Goal: Task Accomplishment & Management: Complete application form

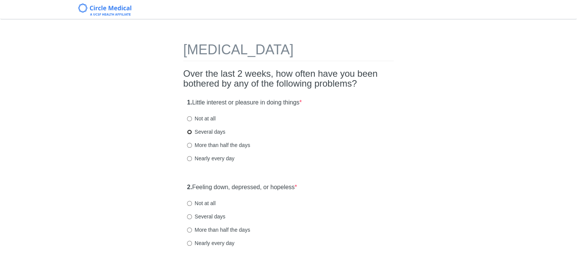
drag, startPoint x: 196, startPoint y: 131, endPoint x: 188, endPoint y: 132, distance: 7.6
drag, startPoint x: 188, startPoint y: 132, endPoint x: 405, endPoint y: 132, distance: 216.9
click at [217, 133] on label "Several days" at bounding box center [206, 132] width 38 height 8
click at [192, 133] on input "Several days" at bounding box center [189, 131] width 5 height 5
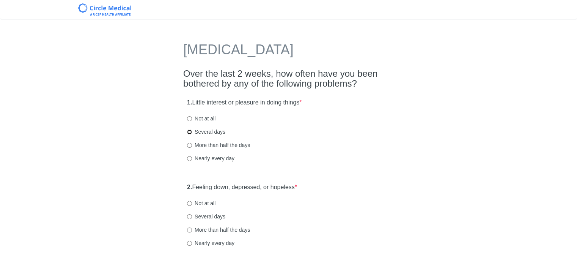
radio input "true"
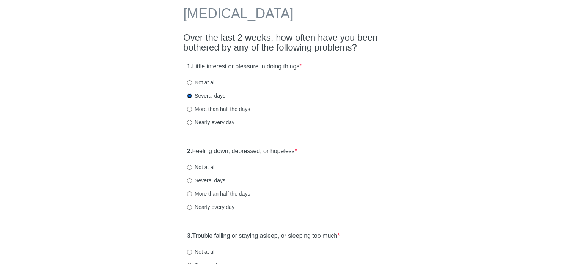
scroll to position [38, 0]
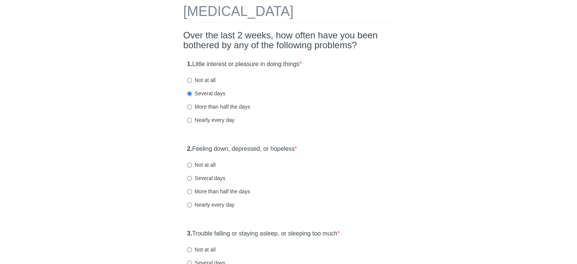
click at [203, 161] on label "Not at all" at bounding box center [201, 165] width 28 height 8
click at [192, 162] on input "Not at all" at bounding box center [189, 164] width 5 height 5
radio input "true"
click at [203, 250] on label "Not at all" at bounding box center [201, 249] width 28 height 8
click at [192, 250] on input "Not at all" at bounding box center [189, 249] width 5 height 5
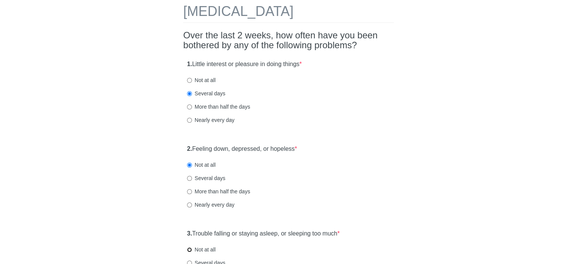
radio input "true"
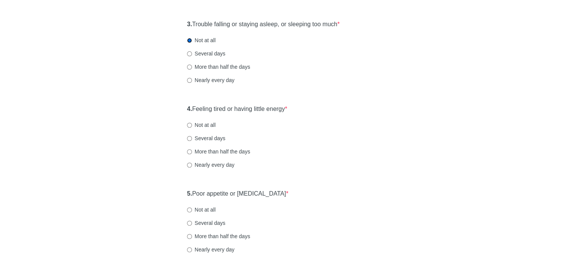
scroll to position [273, 0]
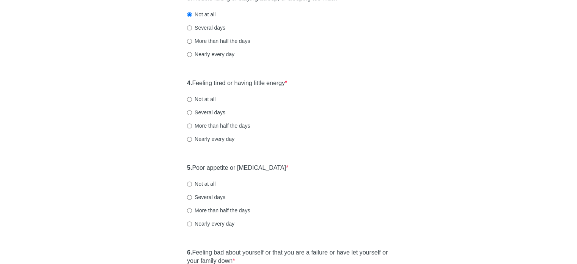
click at [209, 138] on label "Nearly every day" at bounding box center [210, 139] width 47 height 8
click at [192, 138] on input "Nearly every day" at bounding box center [189, 139] width 5 height 5
radio input "true"
click at [209, 138] on label "Nearly every day" at bounding box center [210, 139] width 47 height 8
click at [192, 138] on input "Nearly every day" at bounding box center [189, 139] width 5 height 5
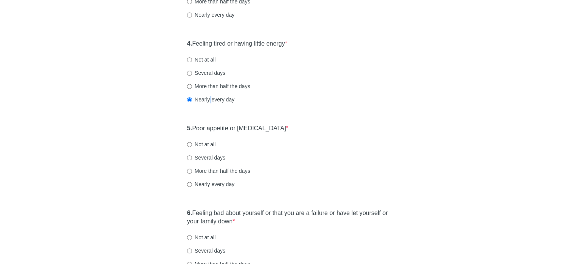
scroll to position [315, 0]
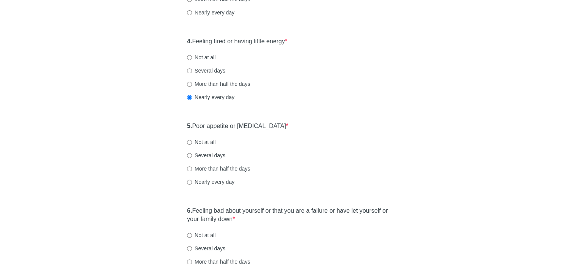
click at [371, 135] on div "5. Poor appetite or [MEDICAL_DATA] * Not at all Several days More than half the…" at bounding box center [288, 157] width 210 height 79
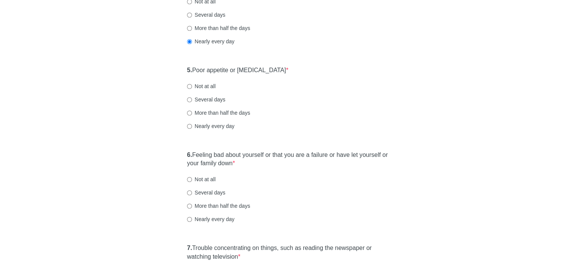
scroll to position [372, 0]
click at [203, 85] on label "Not at all" at bounding box center [201, 85] width 28 height 8
click at [192, 85] on input "Not at all" at bounding box center [189, 85] width 5 height 5
radio input "true"
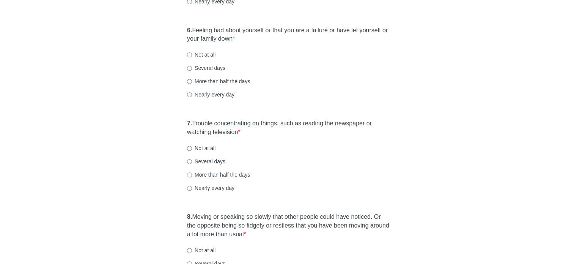
scroll to position [496, 0]
click at [206, 50] on label "Not at all" at bounding box center [201, 54] width 28 height 8
click at [192, 51] on input "Not at all" at bounding box center [189, 53] width 5 height 5
radio input "true"
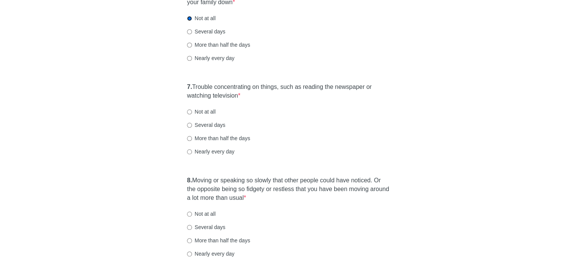
scroll to position [549, 0]
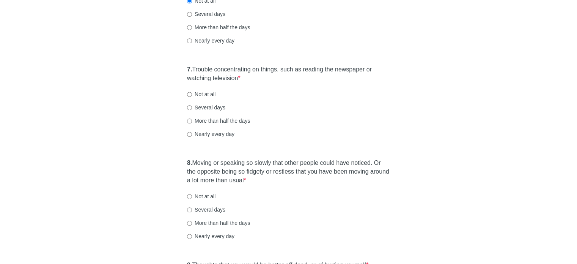
click at [218, 108] on label "Several days" at bounding box center [206, 108] width 38 height 8
click at [192, 108] on input "Several days" at bounding box center [189, 107] width 5 height 5
radio input "true"
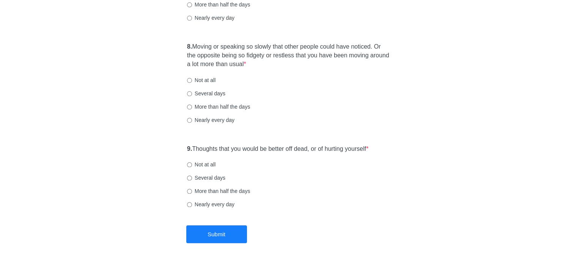
scroll to position [666, 0]
click at [207, 79] on label "Not at all" at bounding box center [201, 79] width 28 height 8
click at [192, 79] on input "Not at all" at bounding box center [189, 79] width 5 height 5
radio input "true"
click at [210, 164] on label "Not at all" at bounding box center [201, 163] width 28 height 8
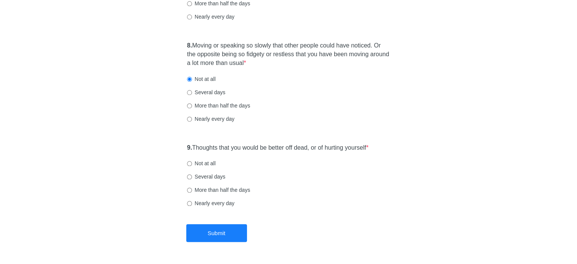
click at [192, 164] on input "Not at all" at bounding box center [189, 163] width 5 height 5
radio input "true"
click at [231, 230] on button "Submit" at bounding box center [216, 233] width 61 height 18
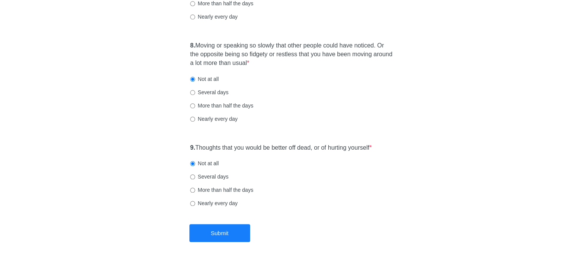
scroll to position [0, 0]
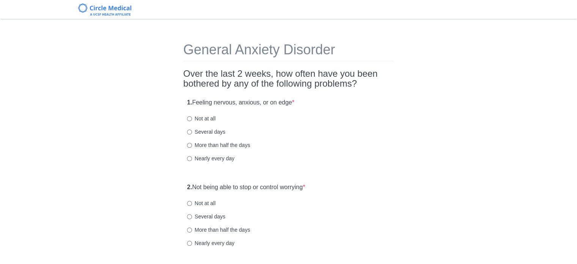
click at [201, 119] on label "Not at all" at bounding box center [201, 119] width 28 height 8
click at [192, 119] on input "Not at all" at bounding box center [189, 118] width 5 height 5
radio input "true"
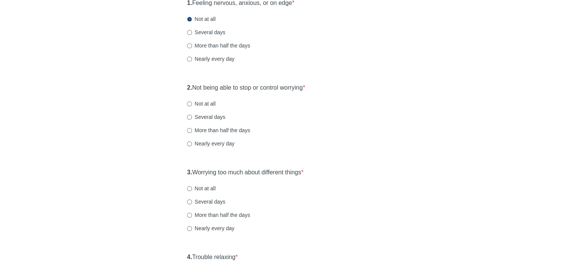
scroll to position [102, 0]
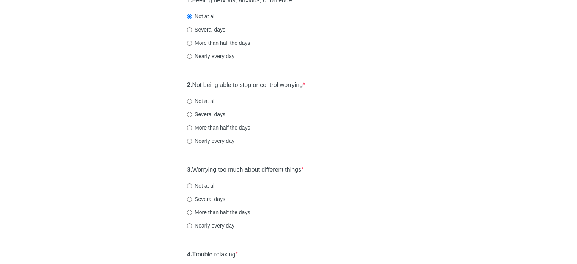
click at [199, 100] on label "Not at all" at bounding box center [201, 101] width 28 height 8
click at [192, 100] on input "Not at all" at bounding box center [189, 101] width 5 height 5
radio input "true"
click at [211, 186] on label "Not at all" at bounding box center [201, 186] width 28 height 8
click at [192, 186] on input "Not at all" at bounding box center [189, 185] width 5 height 5
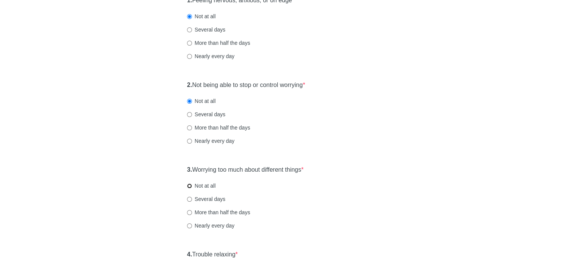
radio input "true"
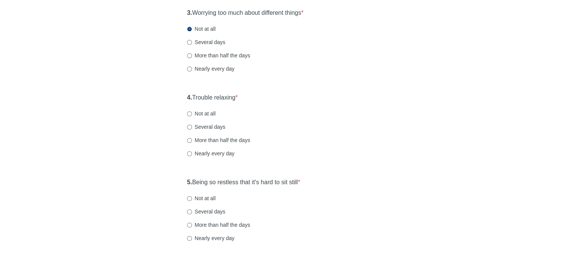
scroll to position [259, 0]
click at [206, 110] on label "Not at all" at bounding box center [201, 113] width 28 height 8
click at [192, 110] on input "Not at all" at bounding box center [189, 112] width 5 height 5
radio input "true"
click at [205, 199] on label "Not at all" at bounding box center [201, 197] width 28 height 8
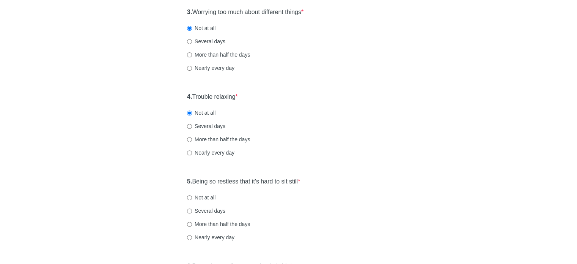
click at [192, 199] on input "Not at all" at bounding box center [189, 197] width 5 height 5
radio input "true"
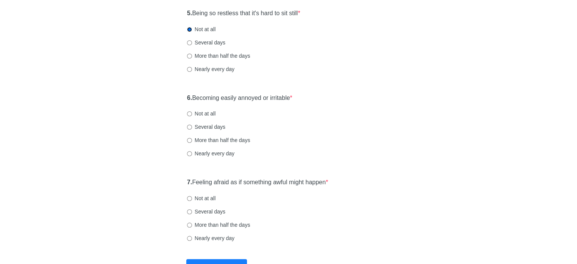
scroll to position [429, 0]
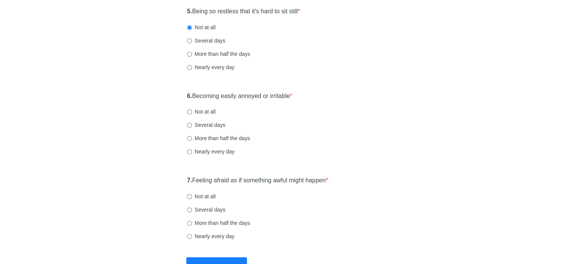
click at [208, 126] on label "Several days" at bounding box center [206, 125] width 38 height 8
click at [192, 126] on input "Several days" at bounding box center [189, 125] width 5 height 5
radio input "true"
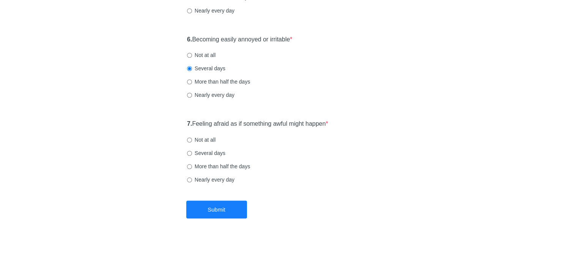
click at [199, 137] on label "Not at all" at bounding box center [201, 140] width 28 height 8
click at [192, 137] on input "Not at all" at bounding box center [189, 139] width 5 height 5
radio input "true"
click at [231, 210] on button "Submit" at bounding box center [216, 209] width 61 height 18
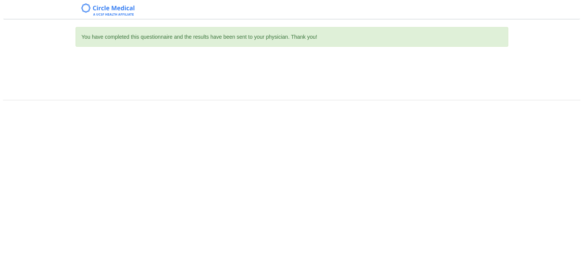
scroll to position [0, 0]
